Goal: Task Accomplishment & Management: Manage account settings

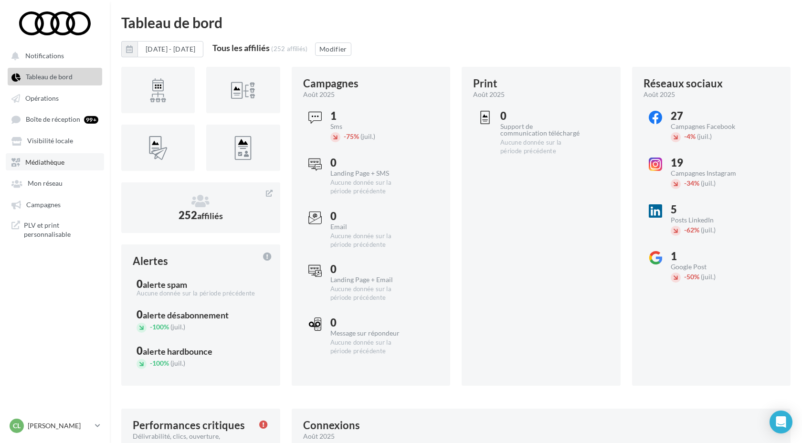
click at [55, 162] on span "Médiathèque" at bounding box center [44, 162] width 39 height 8
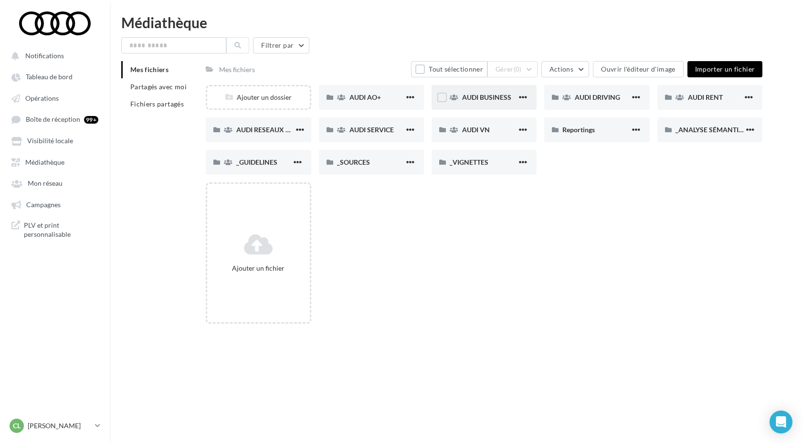
click at [473, 106] on div "AUDI BUSINESS" at bounding box center [483, 97] width 105 height 25
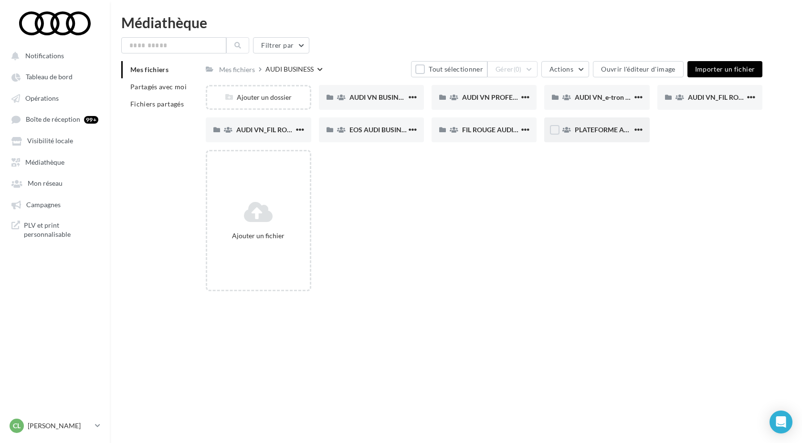
click at [603, 131] on span "PLATEFORME AUDI BUSINESS" at bounding box center [622, 130] width 94 height 8
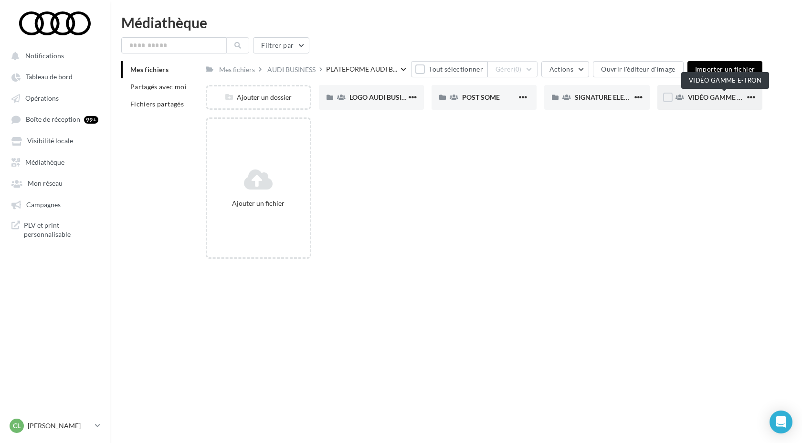
click at [695, 101] on span "VIDÉO GAMME E-TRON" at bounding box center [724, 97] width 73 height 8
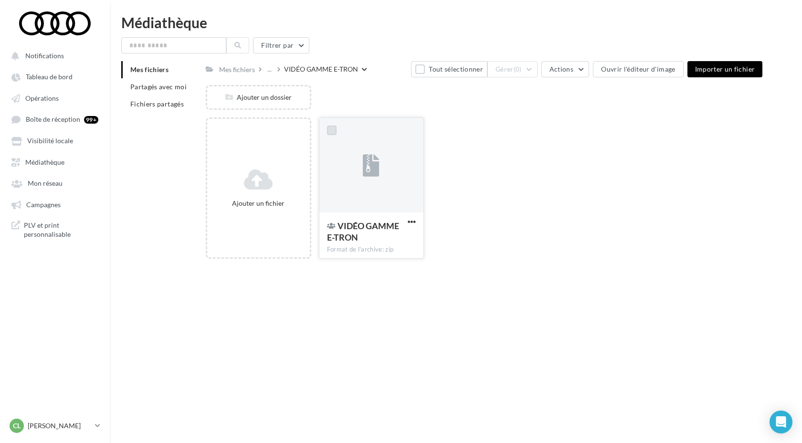
click at [333, 133] on label at bounding box center [332, 131] width 10 height 10
click at [515, 70] on button "Gérer (1)" at bounding box center [512, 69] width 50 height 16
click at [478, 233] on div "Ajouter un fichier VIDÉO GAMME E-TRON Format de l'archive: zip VIDÉO GAMME E-…" at bounding box center [488, 191] width 564 height 149
click at [374, 131] on div at bounding box center [371, 165] width 104 height 95
click at [324, 131] on div at bounding box center [331, 130] width 25 height 25
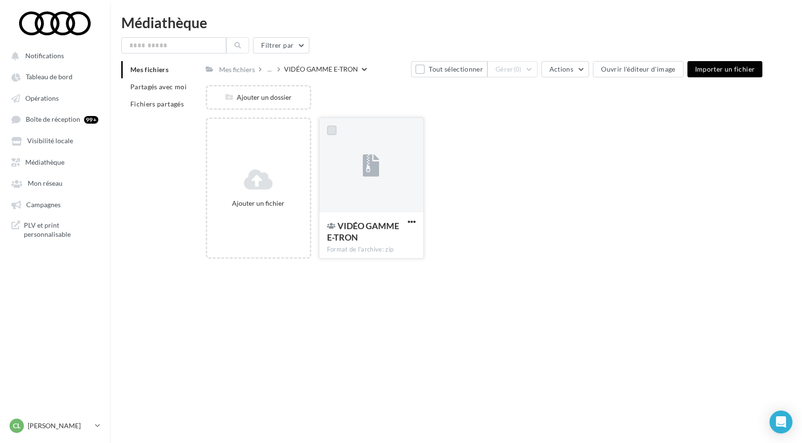
click at [329, 133] on label at bounding box center [332, 131] width 10 height 10
click at [480, 203] on div "Ajouter un fichier VIDÉO GAMME E-TRON Format de l'archive: zip VIDÉO GAMME E-…" at bounding box center [488, 191] width 564 height 149
click at [532, 76] on button "Gérer (1)" at bounding box center [512, 69] width 50 height 16
click at [500, 194] on button "Supprimer" at bounding box center [489, 190] width 95 height 25
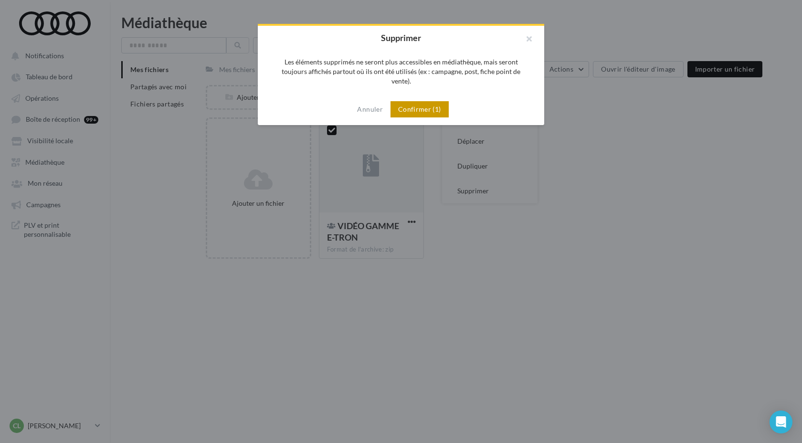
click at [419, 101] on button "Confirmer (1)" at bounding box center [419, 109] width 58 height 16
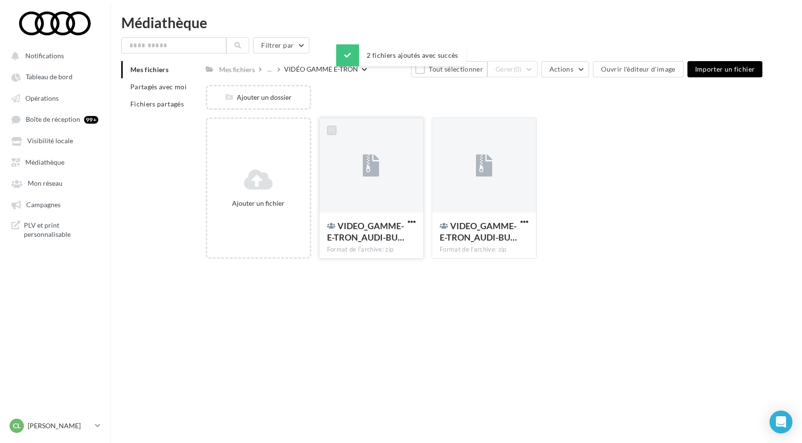
click at [330, 130] on label at bounding box center [332, 131] width 10 height 10
click at [445, 133] on label at bounding box center [445, 131] width 10 height 10
click at [581, 140] on div "Ajouter un fichier VIDEO_GAMME-E-TRON_AUDI-BU… Format de l'archive: zip 2 VIDEO…" at bounding box center [488, 191] width 564 height 149
click at [333, 132] on icon at bounding box center [331, 130] width 7 height 7
click at [443, 133] on icon at bounding box center [444, 130] width 7 height 7
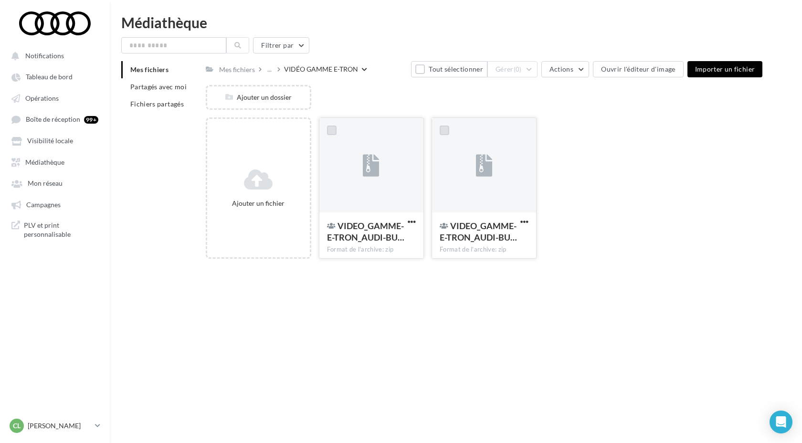
click at [329, 131] on label at bounding box center [332, 131] width 10 height 10
click at [442, 135] on label at bounding box center [445, 131] width 10 height 10
click at [536, 71] on button "Gérer (2)" at bounding box center [512, 69] width 50 height 16
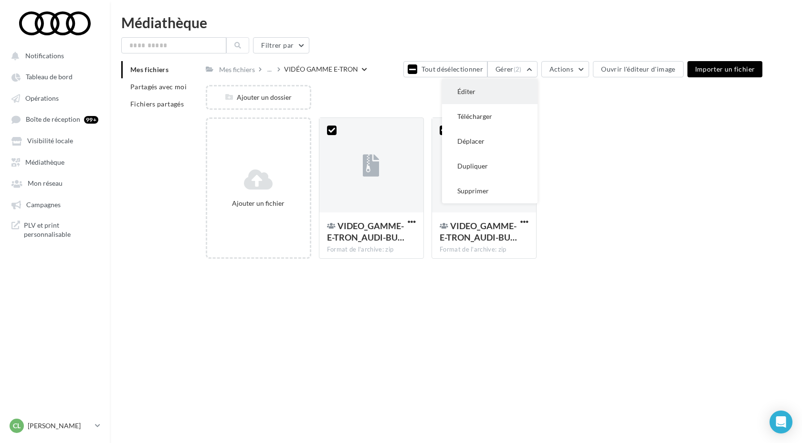
click at [498, 96] on button "Éditer" at bounding box center [489, 91] width 95 height 25
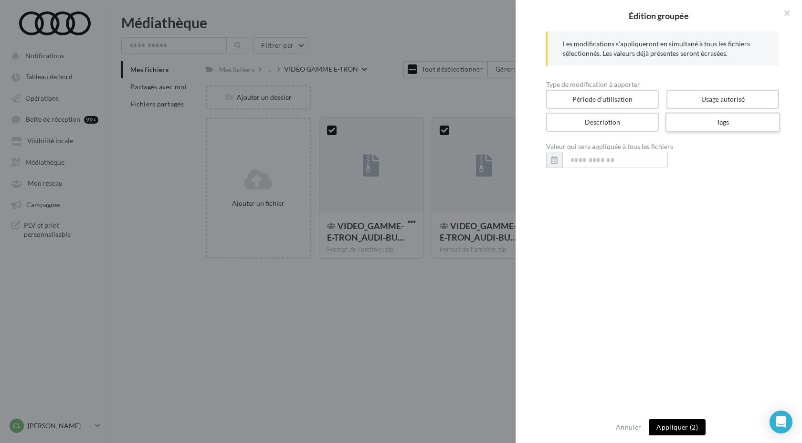
click at [722, 125] on label "Tags" at bounding box center [722, 123] width 115 height 20
click at [648, 158] on input "text" at bounding box center [662, 160] width 212 height 10
paste input "**********"
type input "**********"
click at [683, 433] on button "Appliquer (2)" at bounding box center [677, 427] width 57 height 16
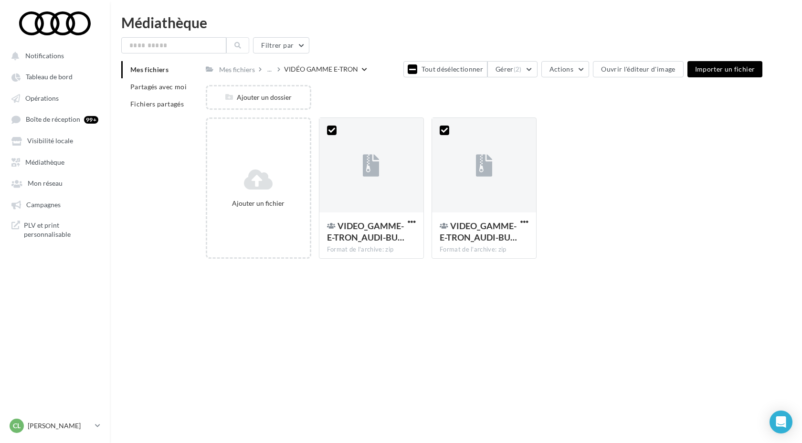
click at [351, 390] on div "Notifications Tableau de bord Opérations" at bounding box center [401, 236] width 802 height 443
click at [80, 424] on p "[PERSON_NAME]" at bounding box center [59, 426] width 63 height 10
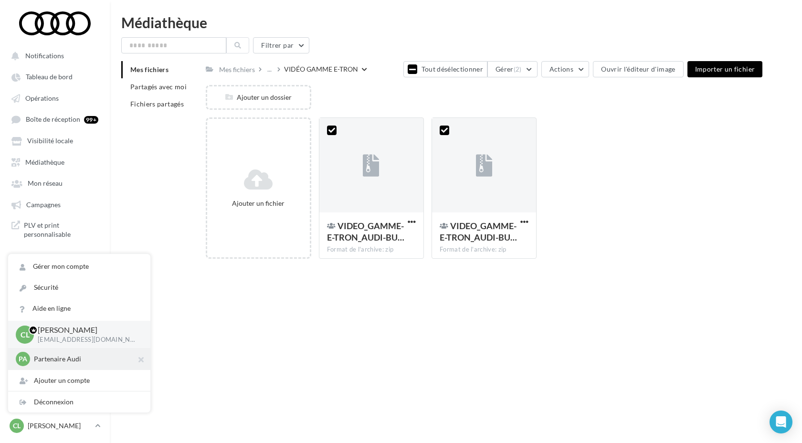
click at [59, 357] on p "Partenaire Audi" at bounding box center [86, 359] width 105 height 10
